Goal: Transaction & Acquisition: Purchase product/service

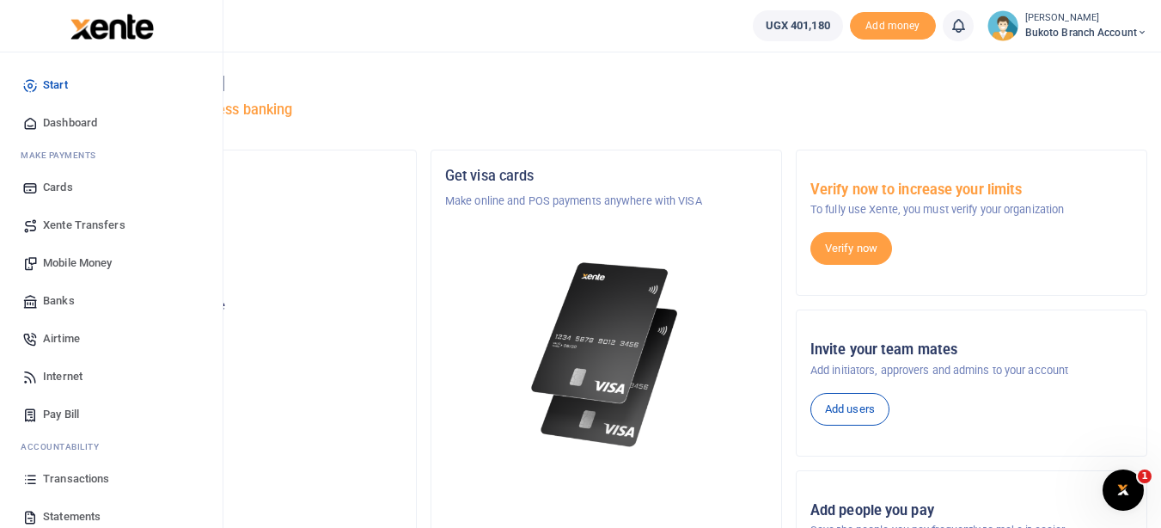
click at [60, 418] on span "Pay Bill" at bounding box center [61, 414] width 36 height 17
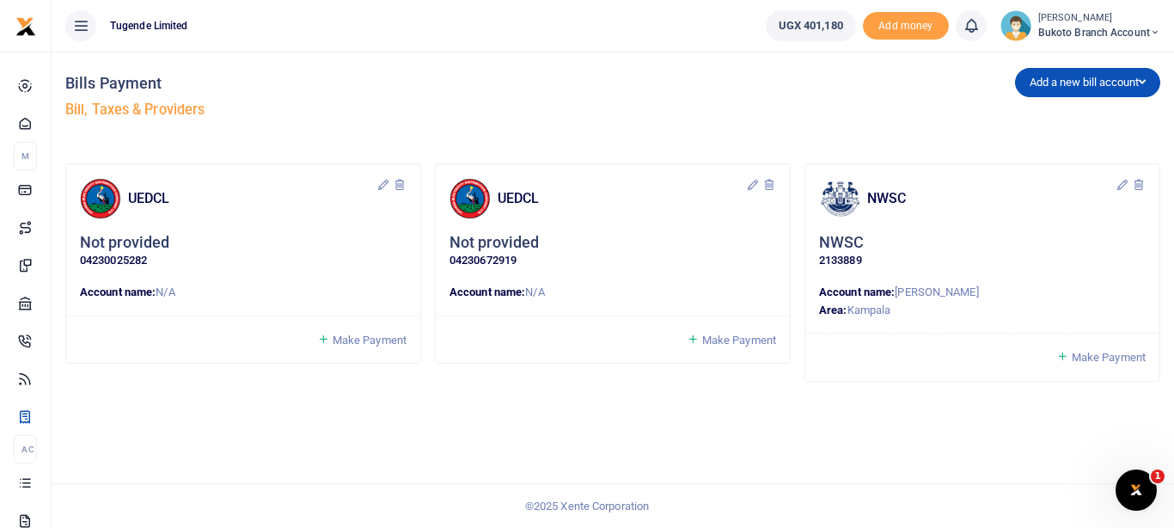
click at [1065, 357] on icon at bounding box center [1062, 356] width 13 height 15
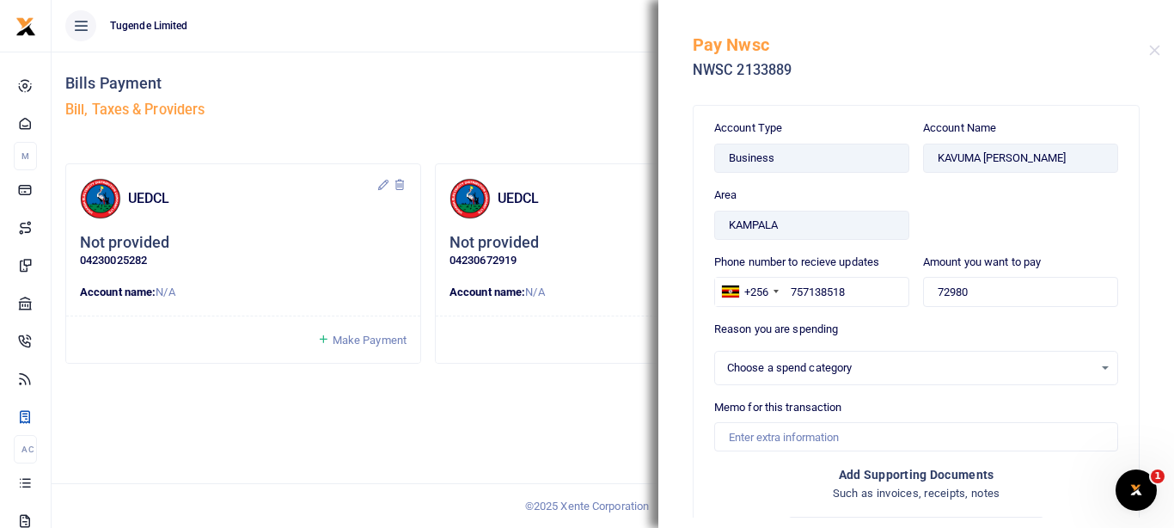
select select
click at [778, 364] on div "Select an option" at bounding box center [910, 367] width 366 height 17
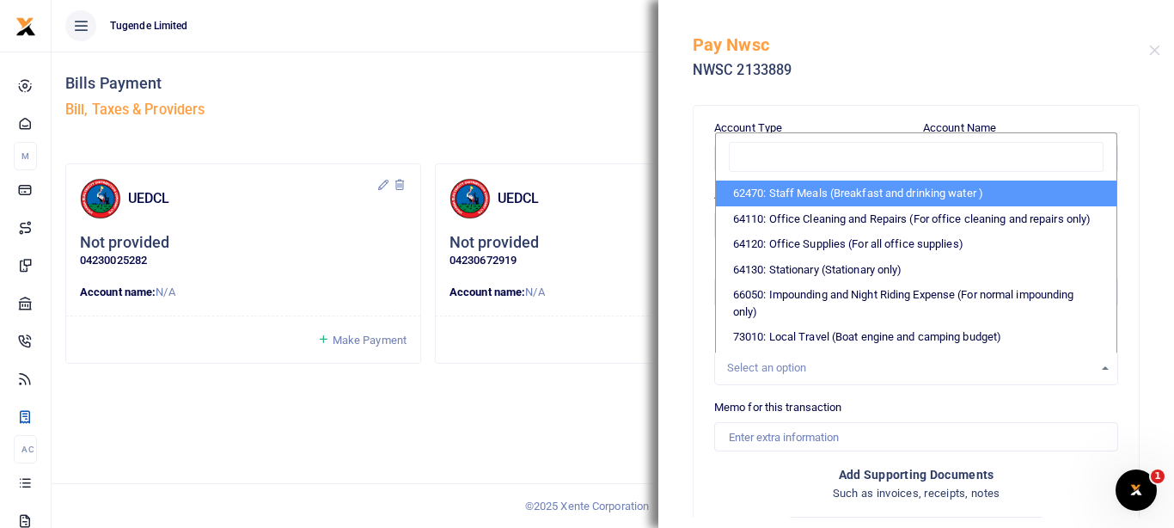
click at [778, 364] on div "Select an option" at bounding box center [910, 367] width 366 height 17
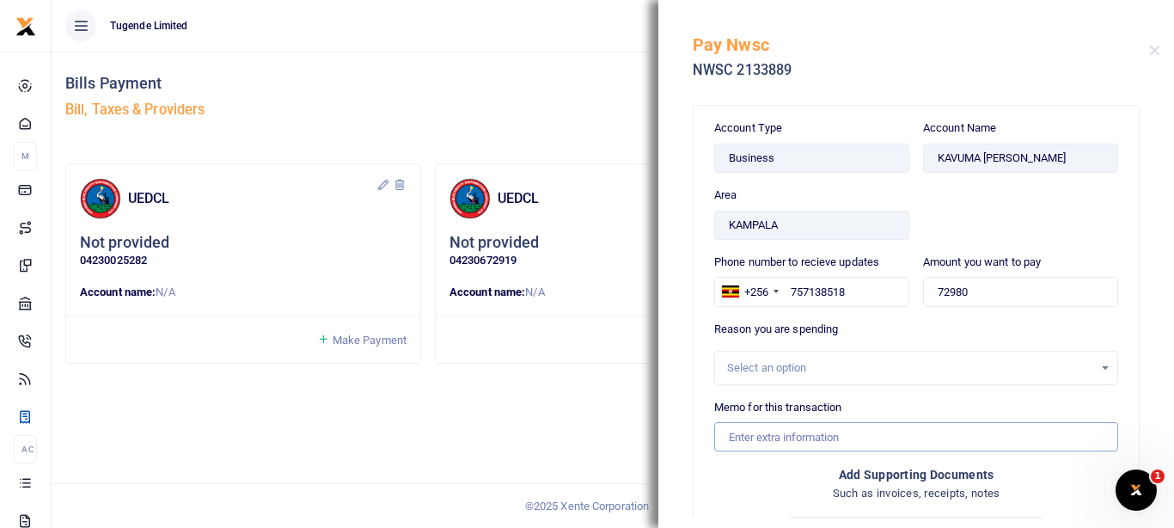
click at [797, 439] on input "Memo for this transaction" at bounding box center [916, 436] width 404 height 29
click at [754, 440] on input "TLUG015592 Bukoto Branch Expenses for NWSC" at bounding box center [916, 436] width 404 height 29
paste input "-016196"
click at [760, 435] on input "TLUG-016196 Bukoto Branch Expenses for NWSC" at bounding box center [916, 436] width 404 height 29
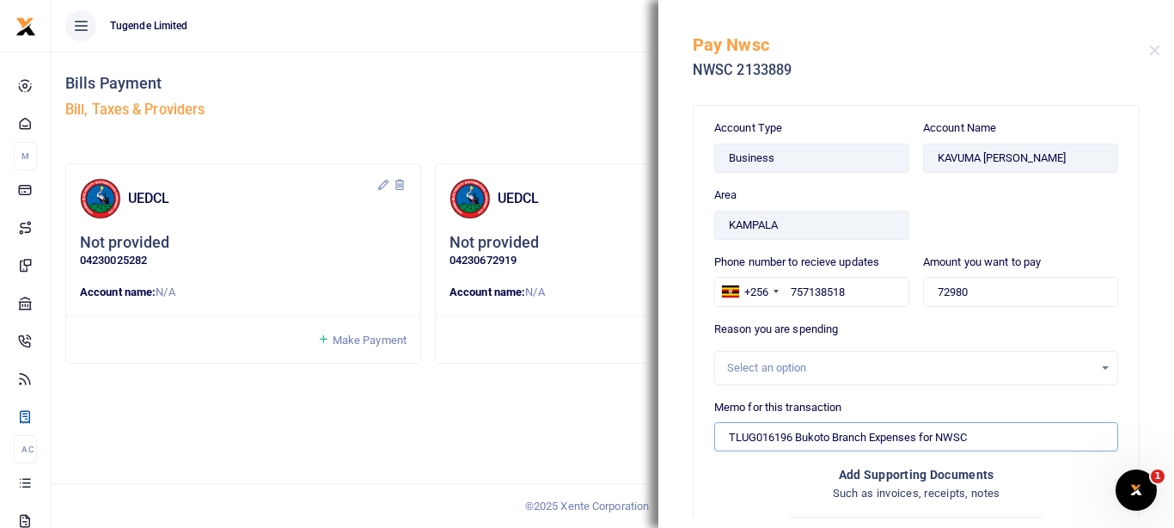
click at [731, 438] on input "TLUG016196 Bukoto Branch Expenses for NWSC" at bounding box center [916, 436] width 404 height 29
type input "TLUG016196 Bukoto Branch Expenses for NWSC"
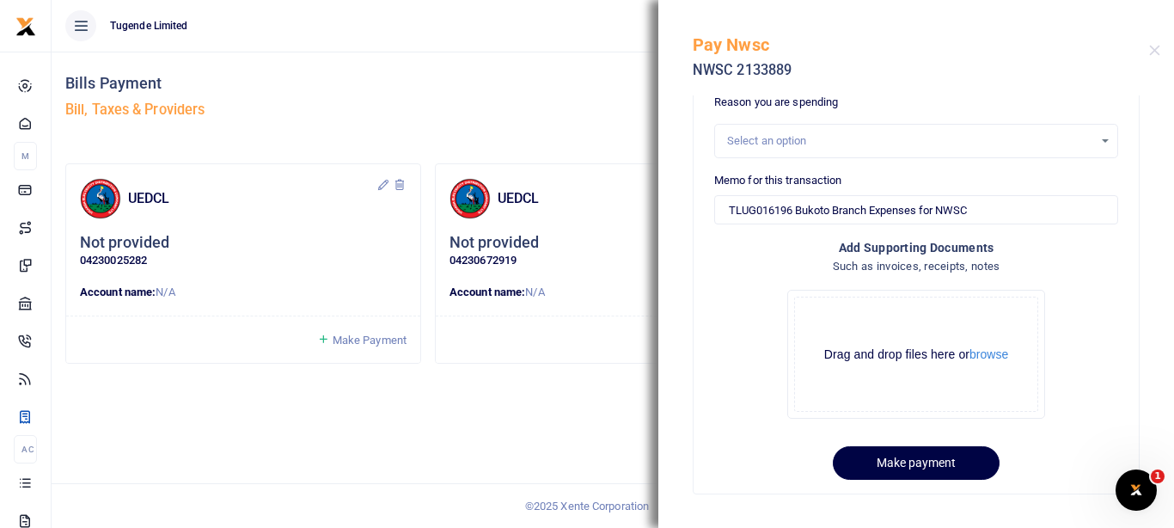
scroll to position [231, 0]
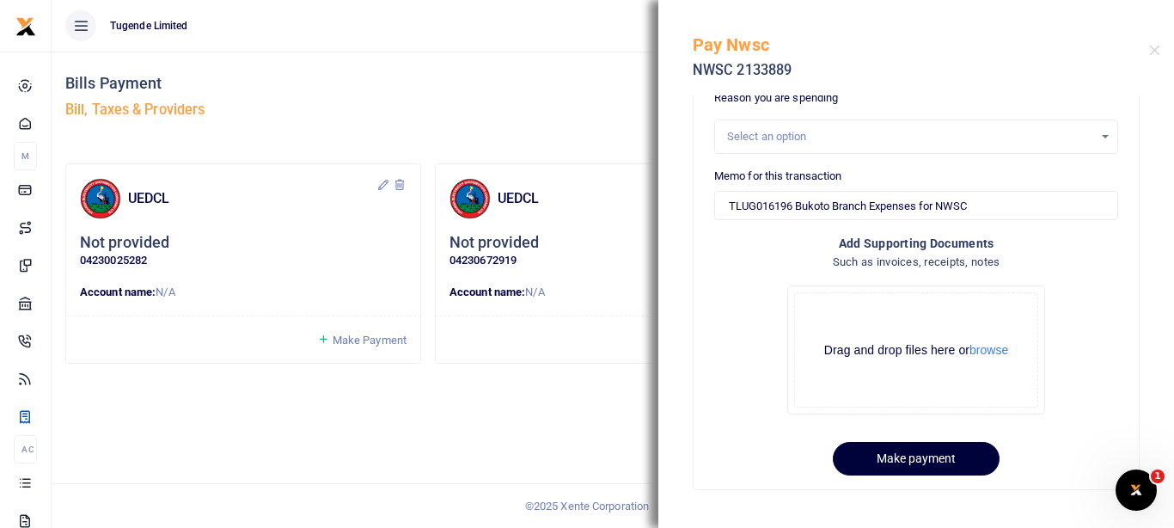
click at [875, 461] on button "Make payment" at bounding box center [916, 459] width 167 height 34
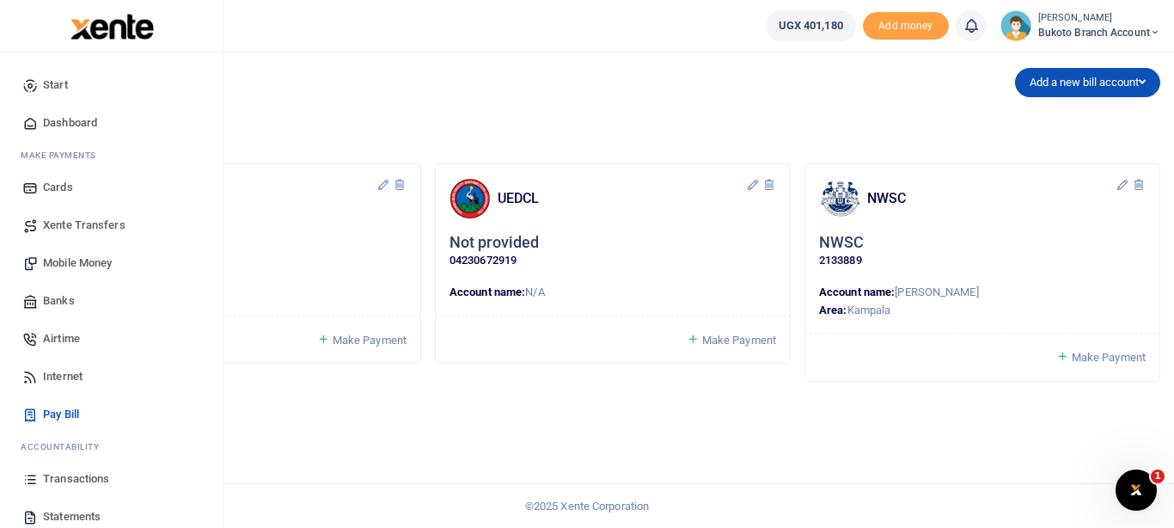
click at [56, 256] on span "Mobile Money" at bounding box center [77, 262] width 69 height 17
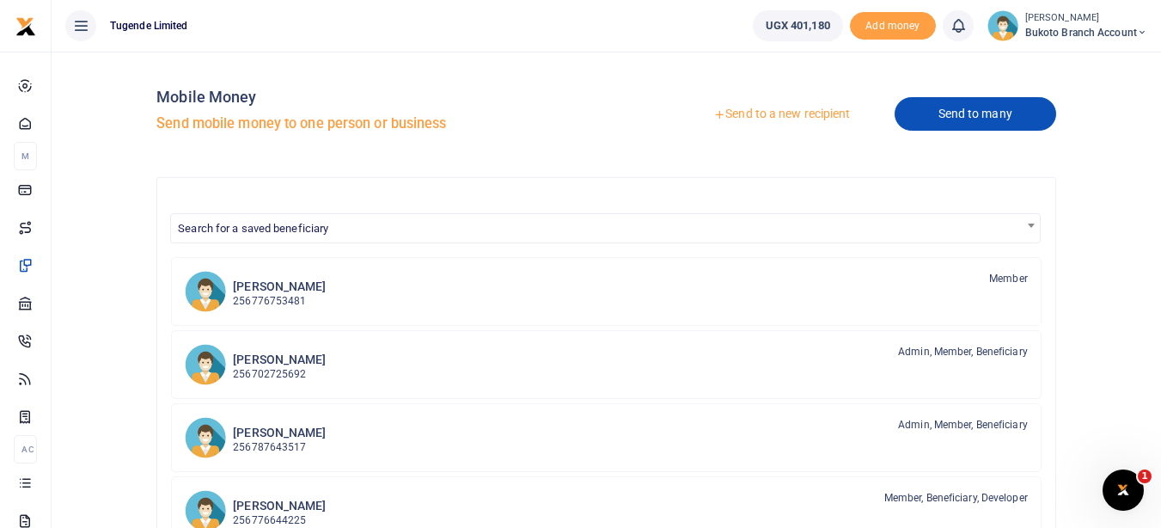
click at [1020, 122] on link "Send to many" at bounding box center [976, 114] width 162 height 34
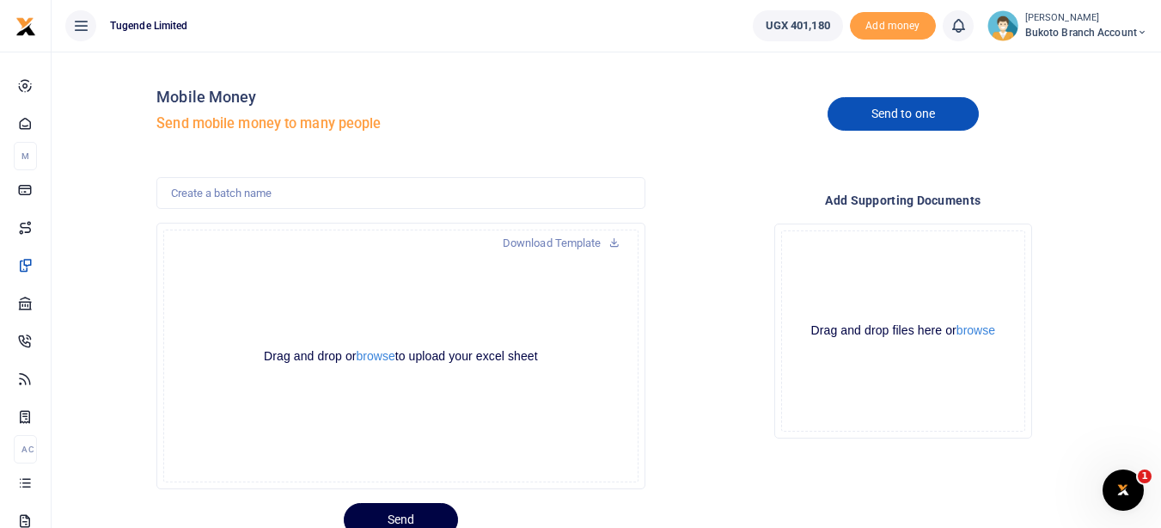
click at [924, 125] on link "Send to one" at bounding box center [903, 114] width 151 height 34
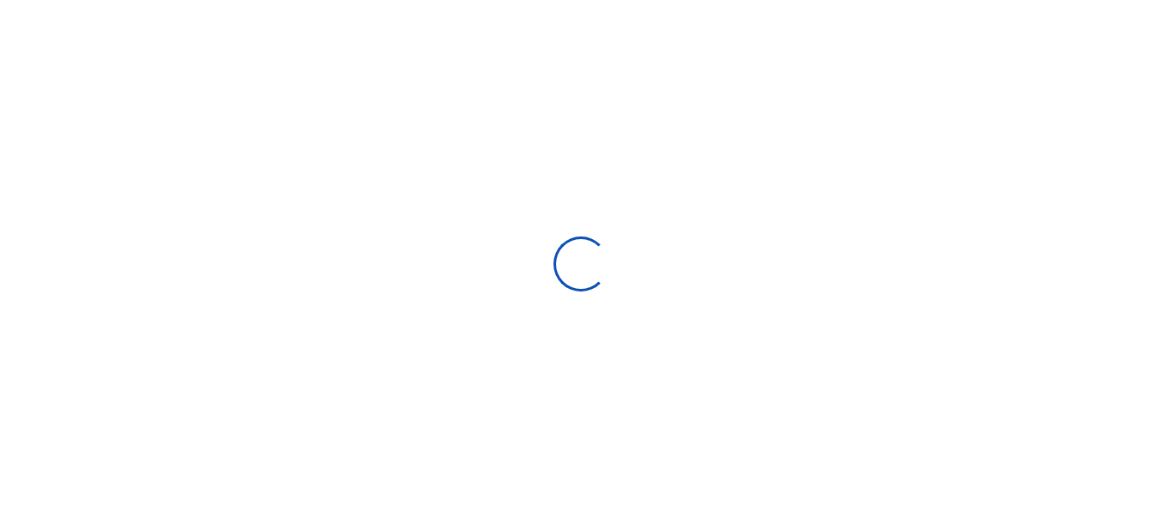
select select
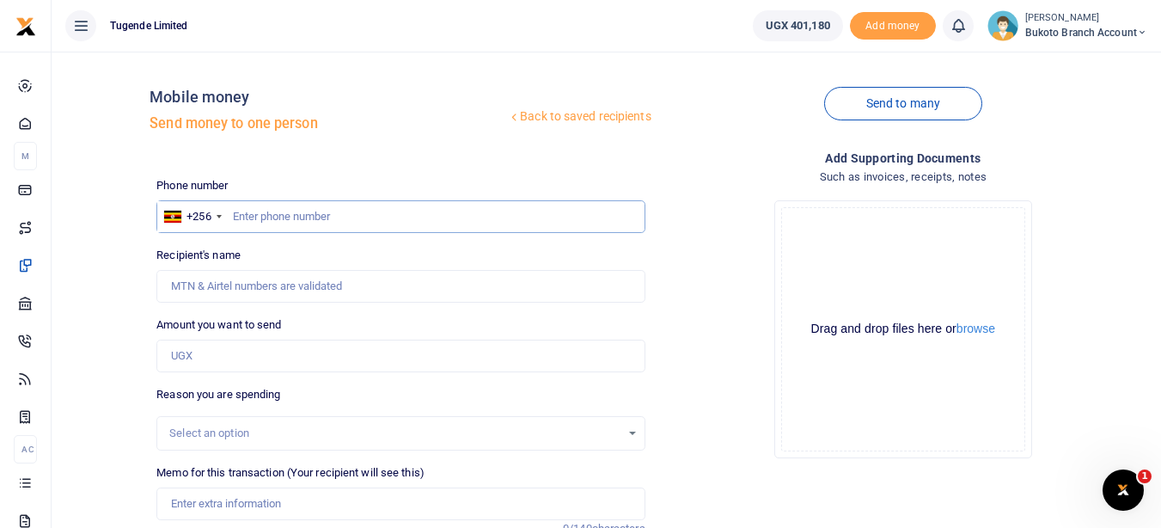
click at [517, 218] on input "text" at bounding box center [400, 216] width 488 height 33
type input "772810964"
type input "[PERSON_NAME]"
type input "772810964"
click at [353, 366] on input "Amount you want to send" at bounding box center [400, 355] width 488 height 33
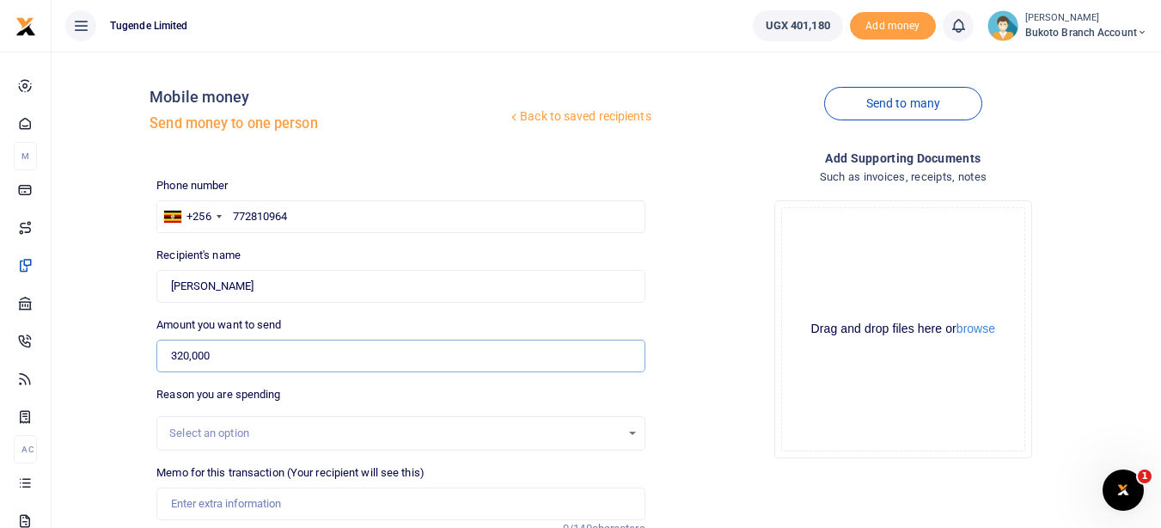
type input "320,000"
click at [734, 368] on div "Drop your files here Drag and drop files here or browse Powered by Uppy" at bounding box center [903, 328] width 488 height 285
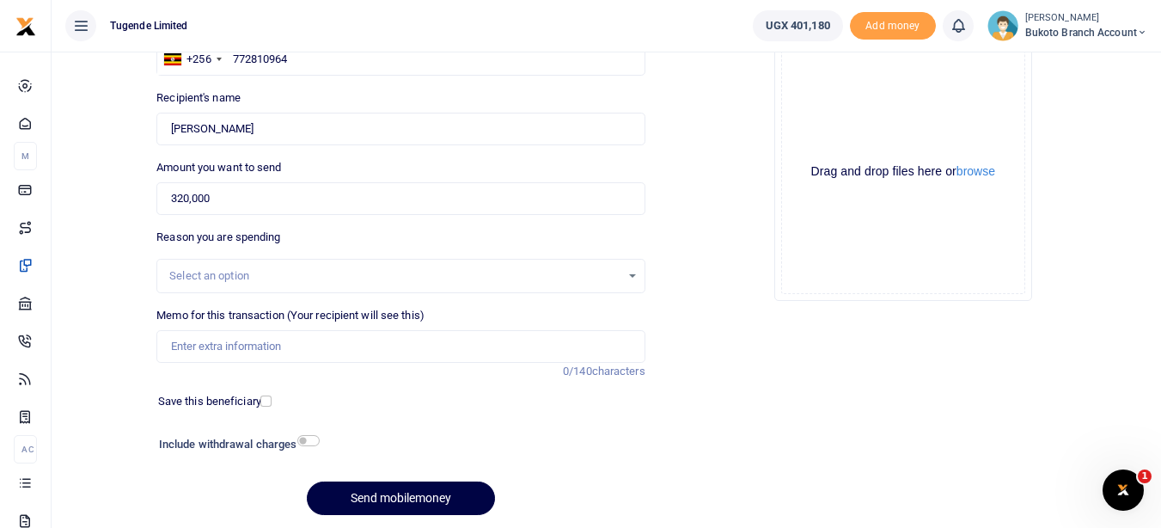
scroll to position [172, 0]
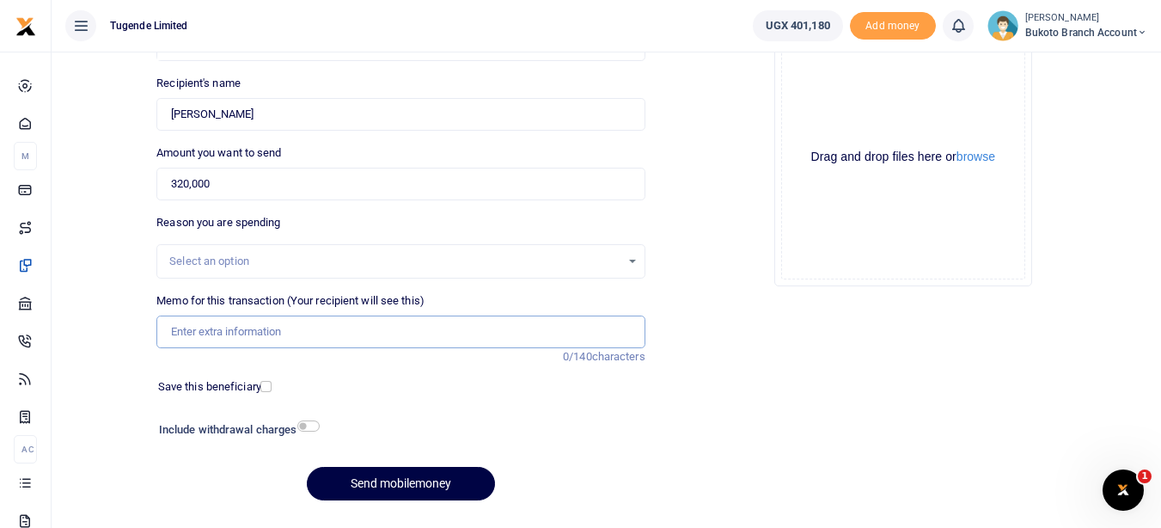
click at [305, 335] on input "Memo for this transaction (Your recipient will see this)" at bounding box center [400, 331] width 488 height 33
paste input "Bukoto Branch Expenses to support Goma Division football tournament"
click at [165, 331] on input "Bukoto Branch Expenses to support Goma Division football tournament" at bounding box center [400, 331] width 488 height 33
paste input "TLUG-015871"
click at [203, 331] on input "TLUG-015871 Bukoto Branch Expenses to support Goma Division football tournament" at bounding box center [400, 331] width 488 height 33
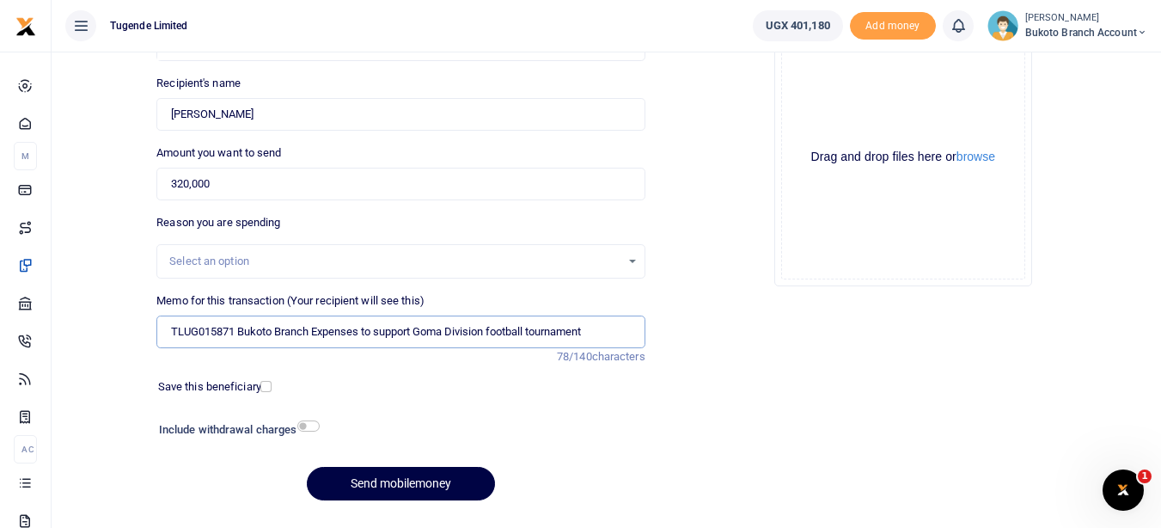
type input "TLUG015871 Bukoto Branch Expenses to support Goma Division football tournament"
click at [750, 315] on div "Add supporting Documents Such as invoices, receipts, notes Drop your files here…" at bounding box center [903, 246] width 502 height 538
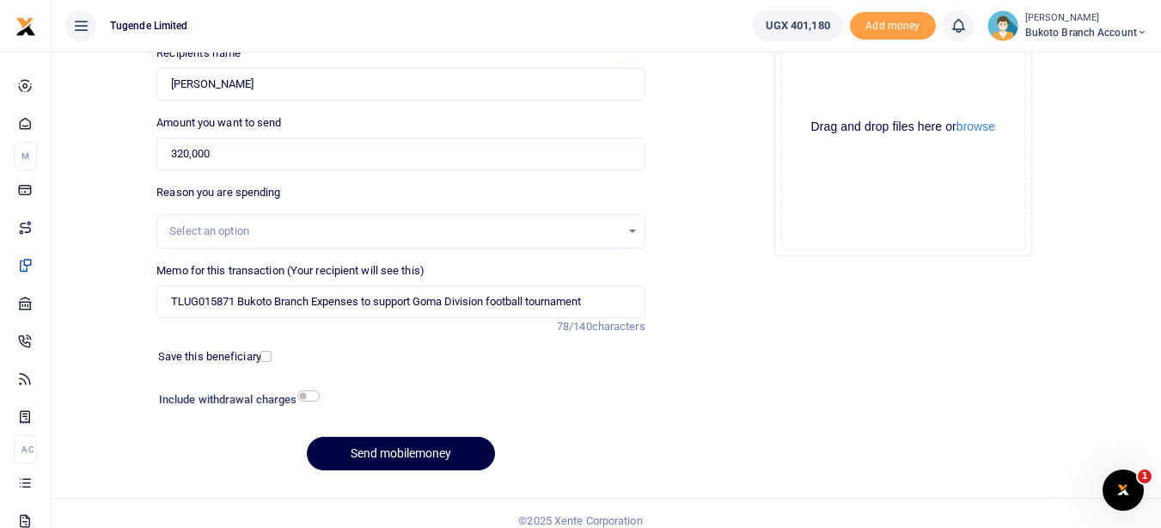
scroll to position [217, 0]
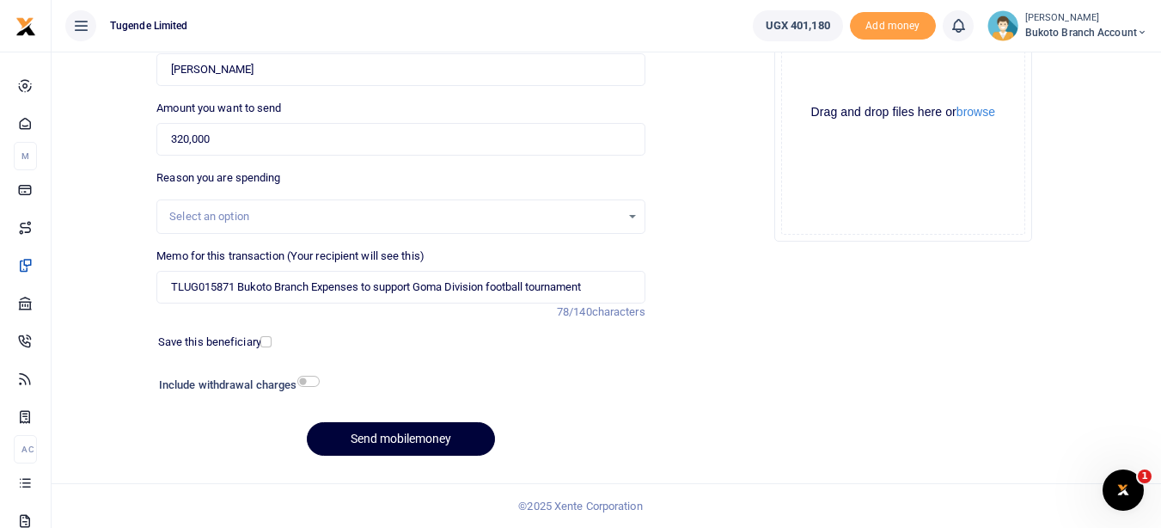
click at [403, 452] on button "Send mobilemoney" at bounding box center [401, 439] width 188 height 34
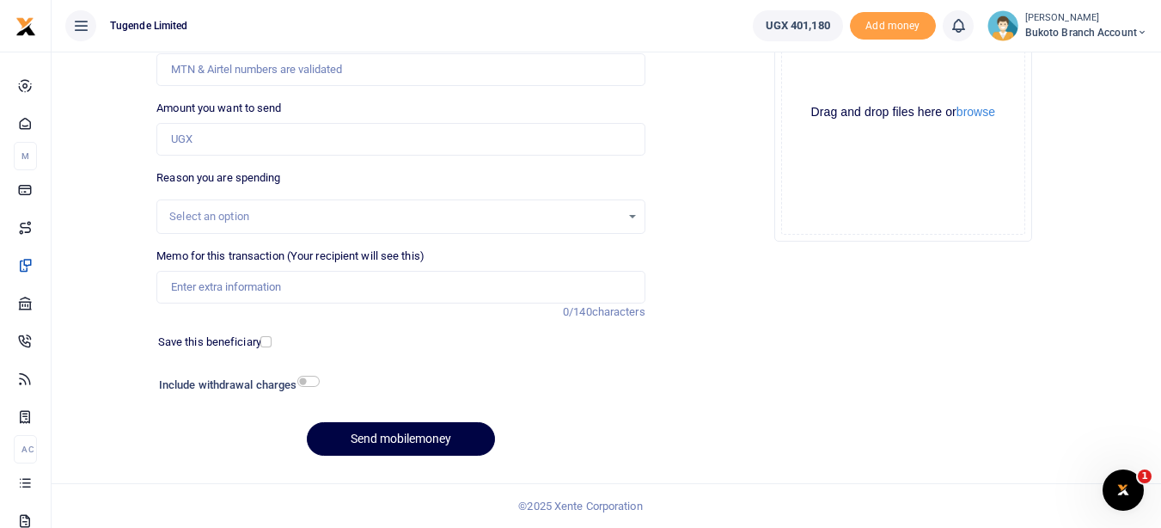
scroll to position [182, 0]
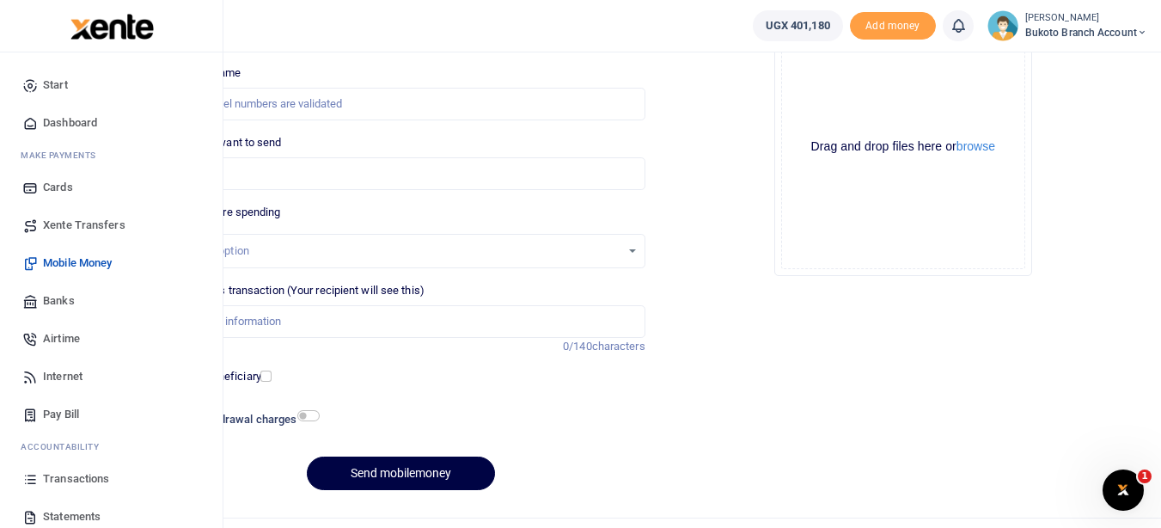
click at [59, 474] on span "Transactions" at bounding box center [76, 478] width 66 height 17
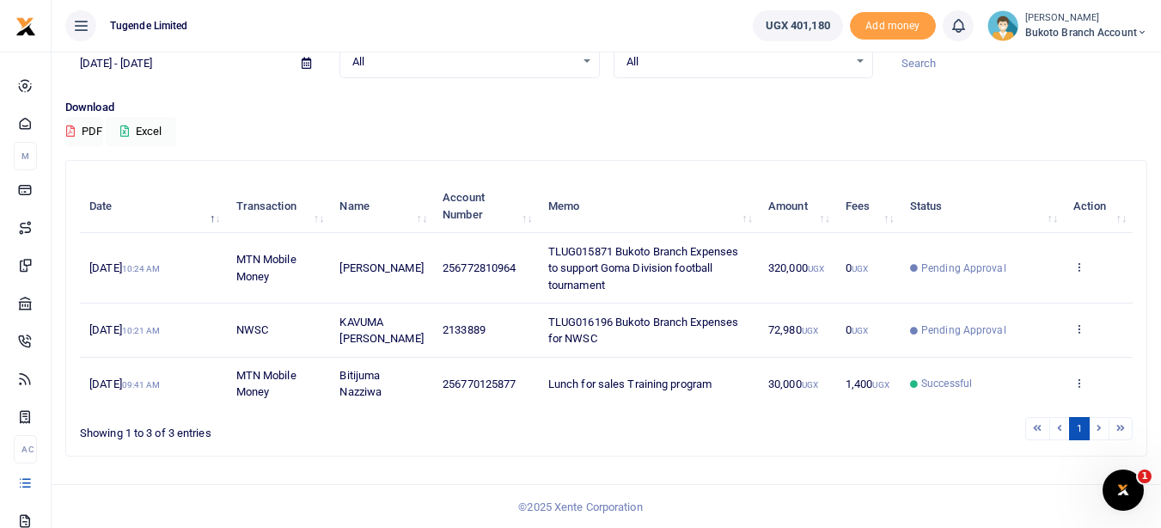
scroll to position [89, 0]
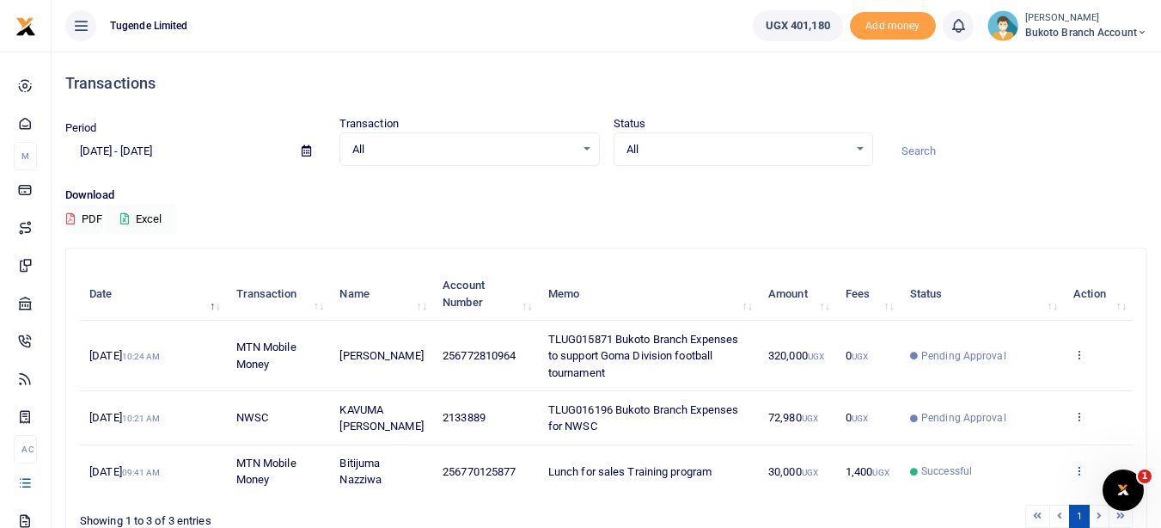
click at [1081, 475] on icon at bounding box center [1078, 470] width 11 height 12
click at [1049, 407] on link "View details" at bounding box center [1016, 406] width 136 height 24
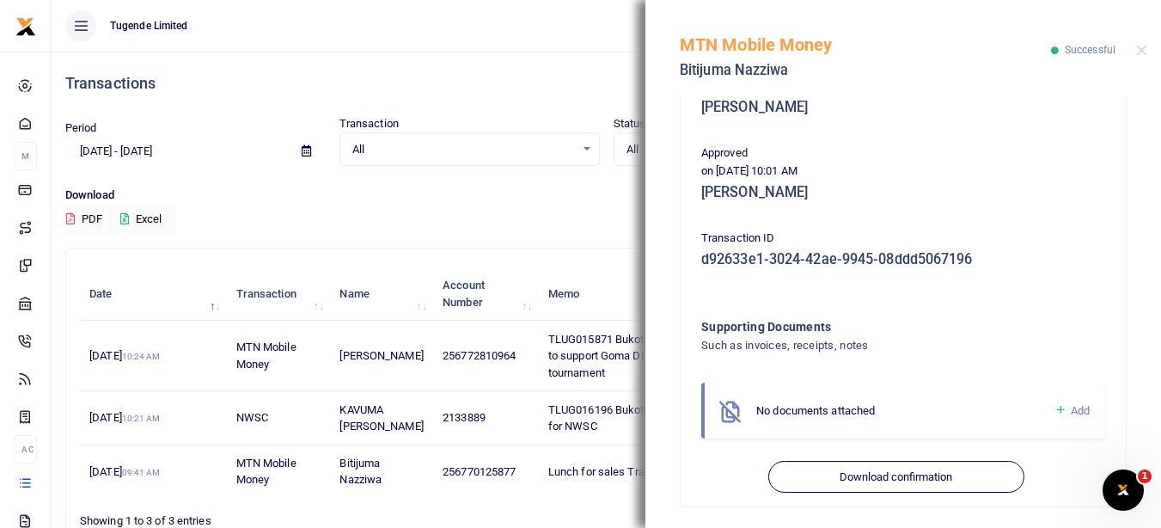
scroll to position [386, 0]
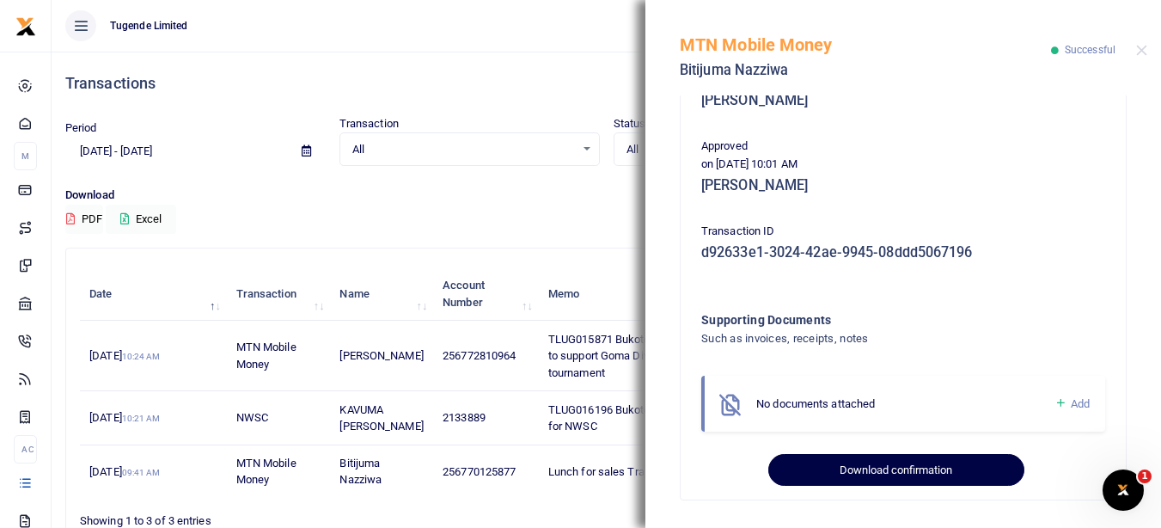
click at [864, 475] on button "Download confirmation" at bounding box center [895, 470] width 255 height 33
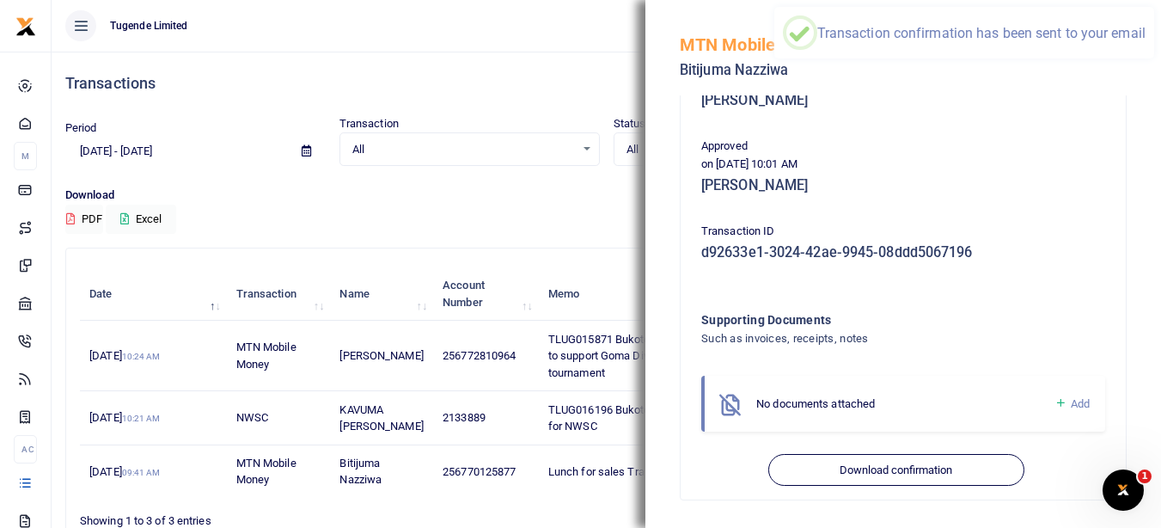
click at [574, 210] on div "Download PDF Excel" at bounding box center [606, 209] width 1082 height 47
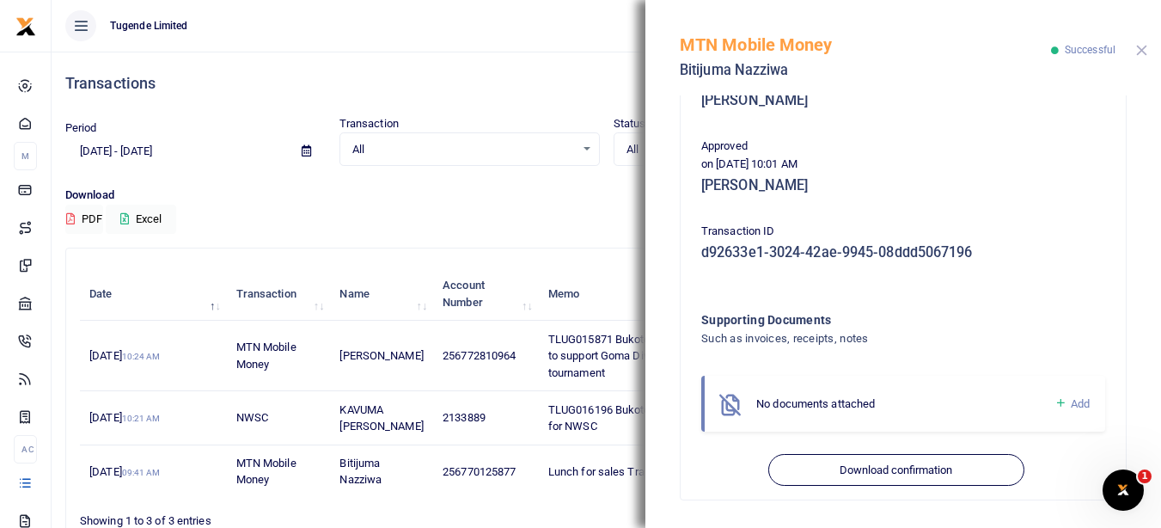
click at [1145, 53] on button "Close" at bounding box center [1141, 50] width 11 height 11
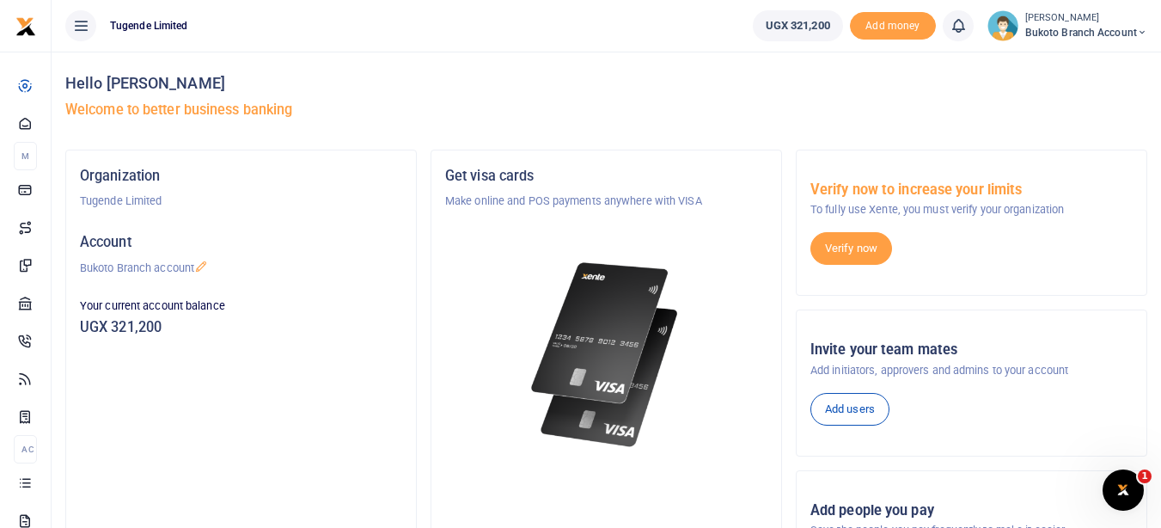
click at [638, 129] on div "Hello Leticia Namugenyi Welcome to better business banking" at bounding box center [606, 101] width 1082 height 98
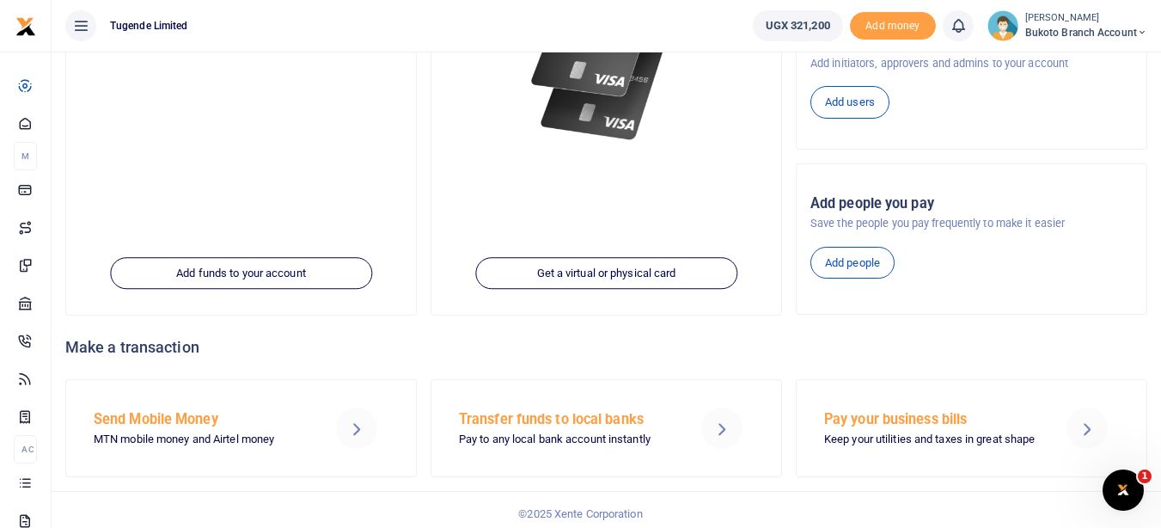
scroll to position [315, 0]
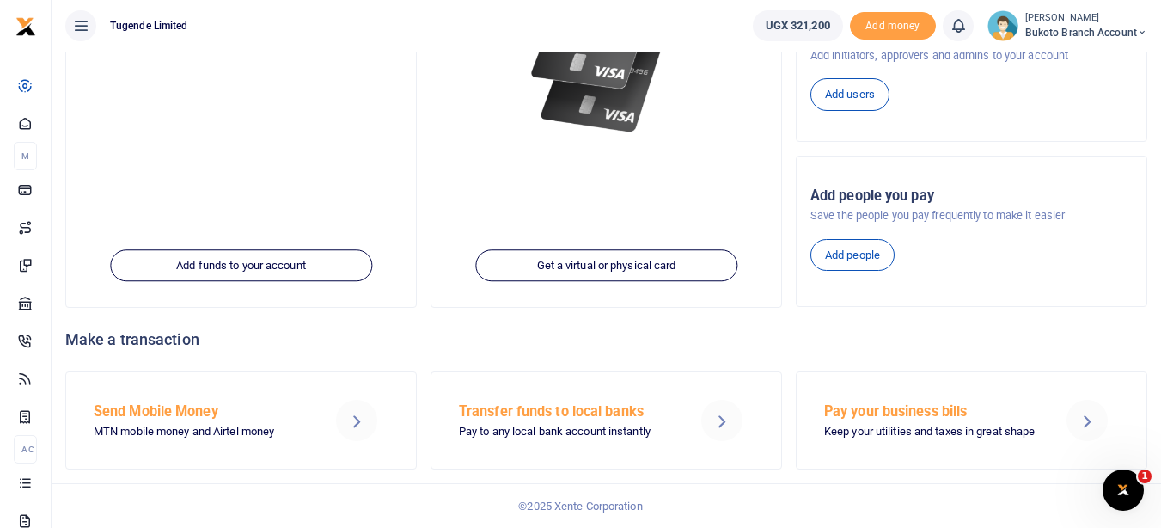
click at [663, 210] on div "Get visa cards Make online and POS payments anywhere with VISA Get a virtual or…" at bounding box center [606, 71] width 350 height 471
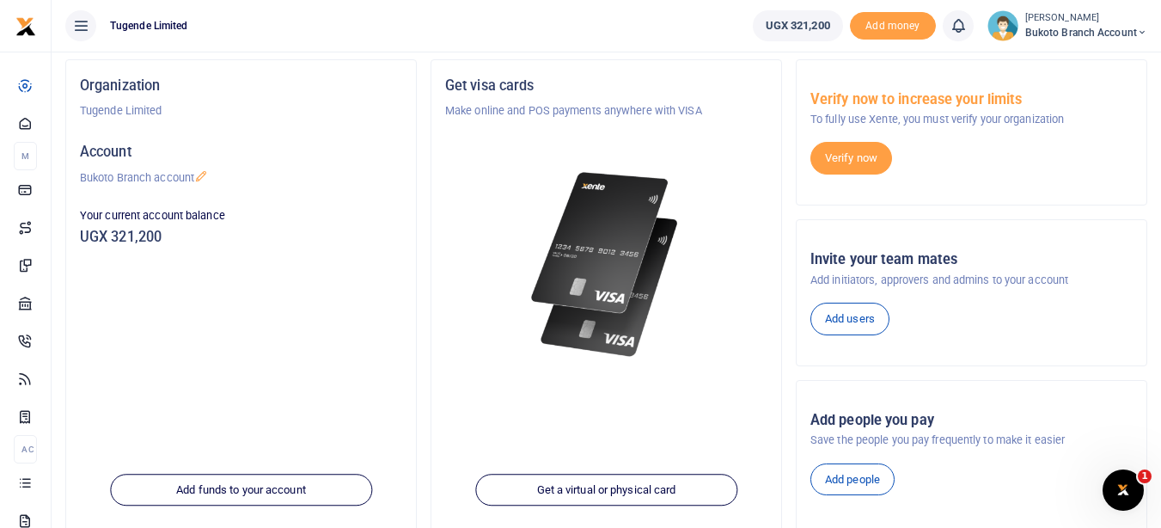
scroll to position [0, 0]
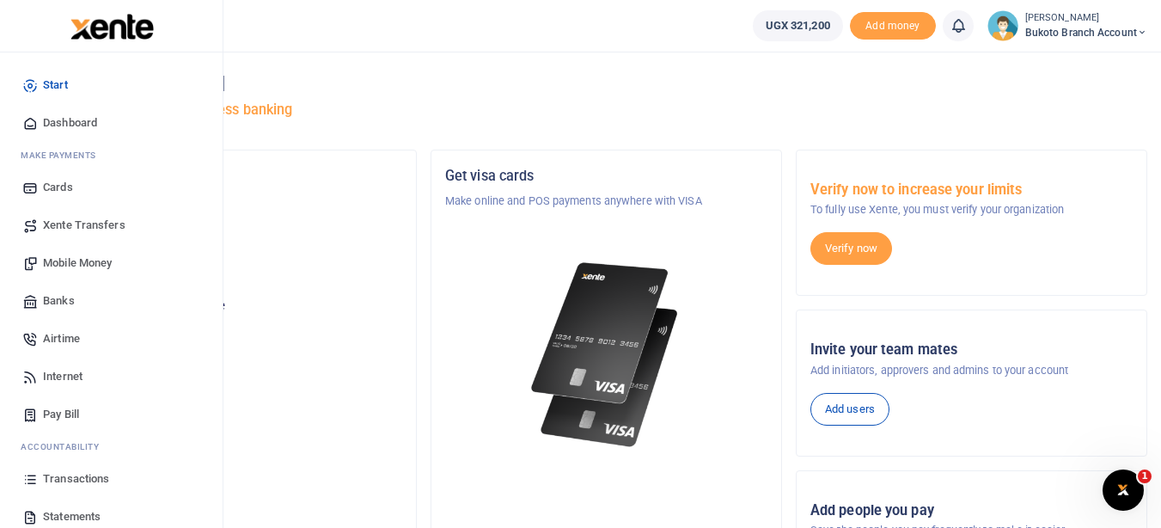
click at [86, 484] on span "Transactions" at bounding box center [76, 478] width 66 height 17
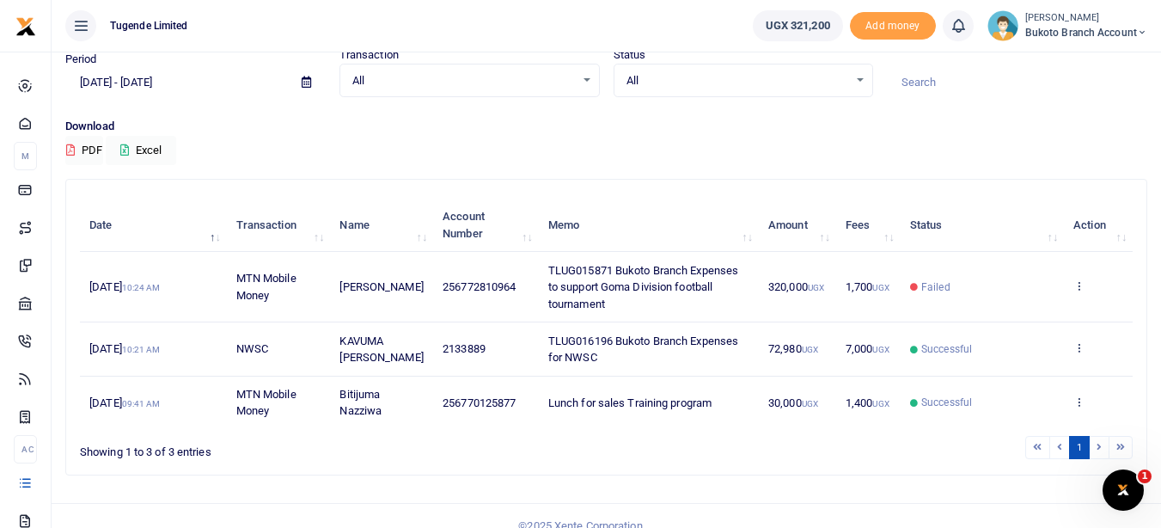
scroll to position [89, 0]
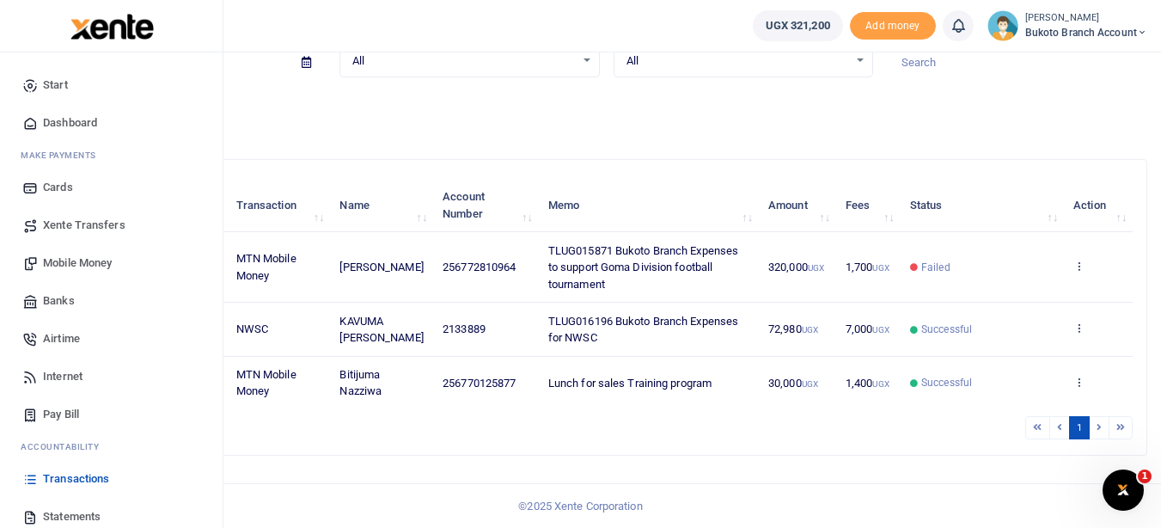
click at [60, 512] on span "Statements" at bounding box center [72, 516] width 58 height 17
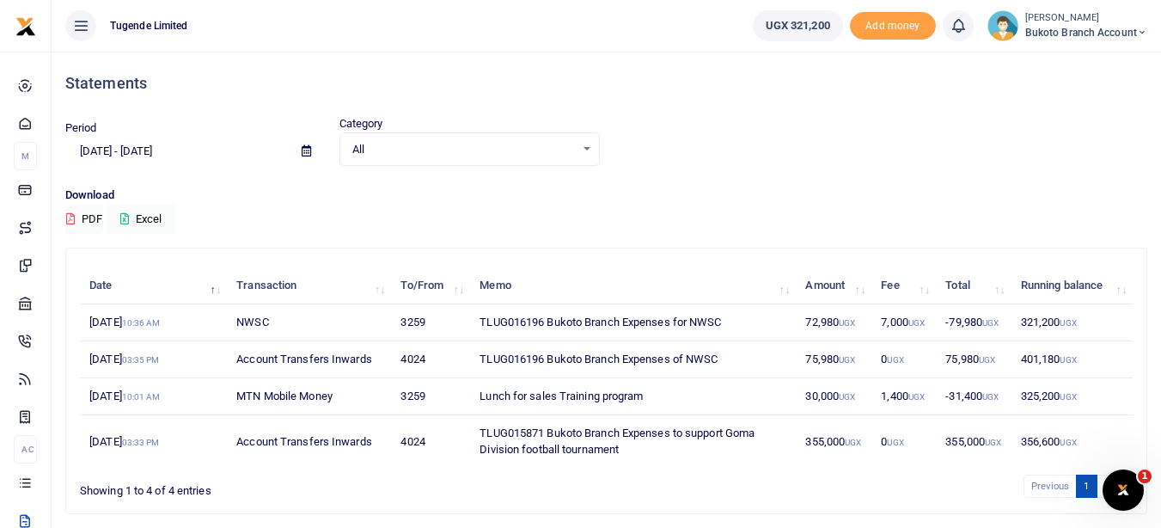
click at [703, 143] on div "Period 07/27/2025 - 08/25/2025 Category All Select an option... All Credit Debi…" at bounding box center [606, 140] width 1096 height 51
